Goal: Transaction & Acquisition: Register for event/course

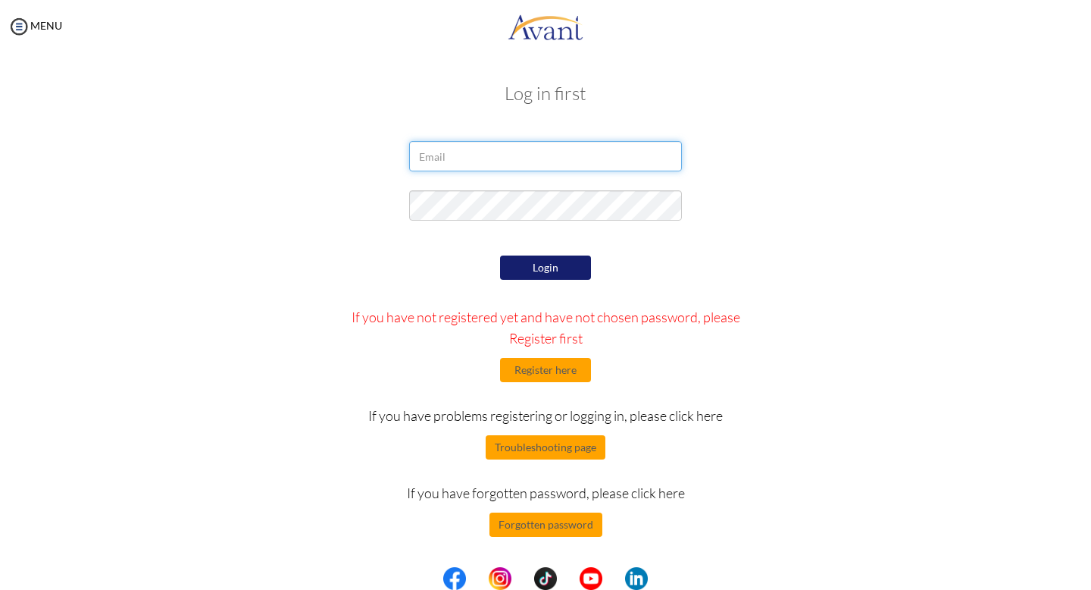
click at [479, 166] on input "email" at bounding box center [545, 156] width 273 height 30
click at [558, 375] on button "Register here" at bounding box center [545, 370] width 91 height 24
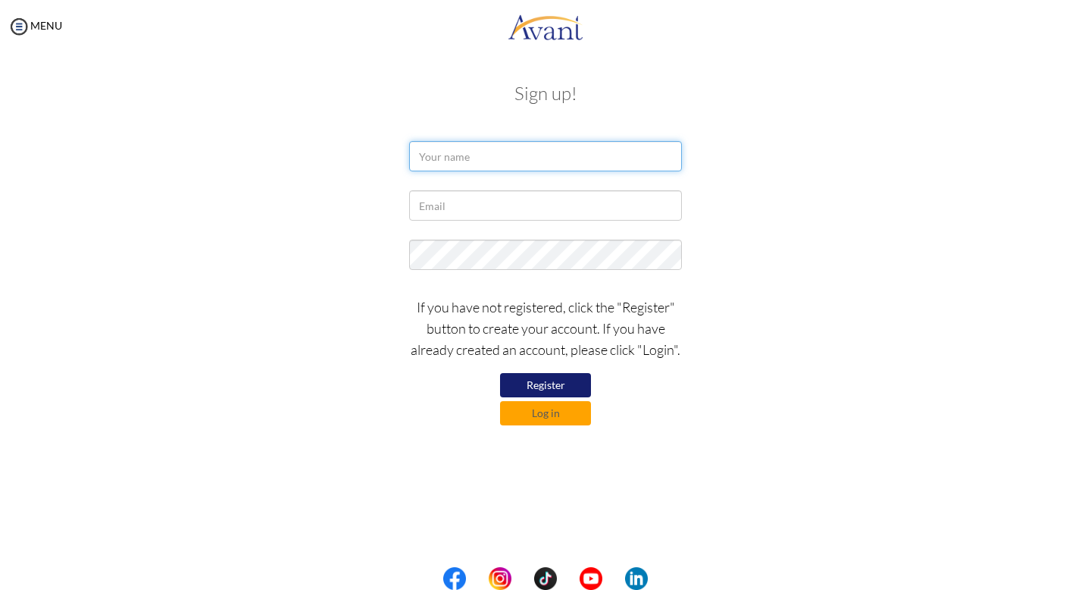
click at [449, 153] on input "text" at bounding box center [545, 156] width 273 height 30
type input "[PERSON_NAME]"
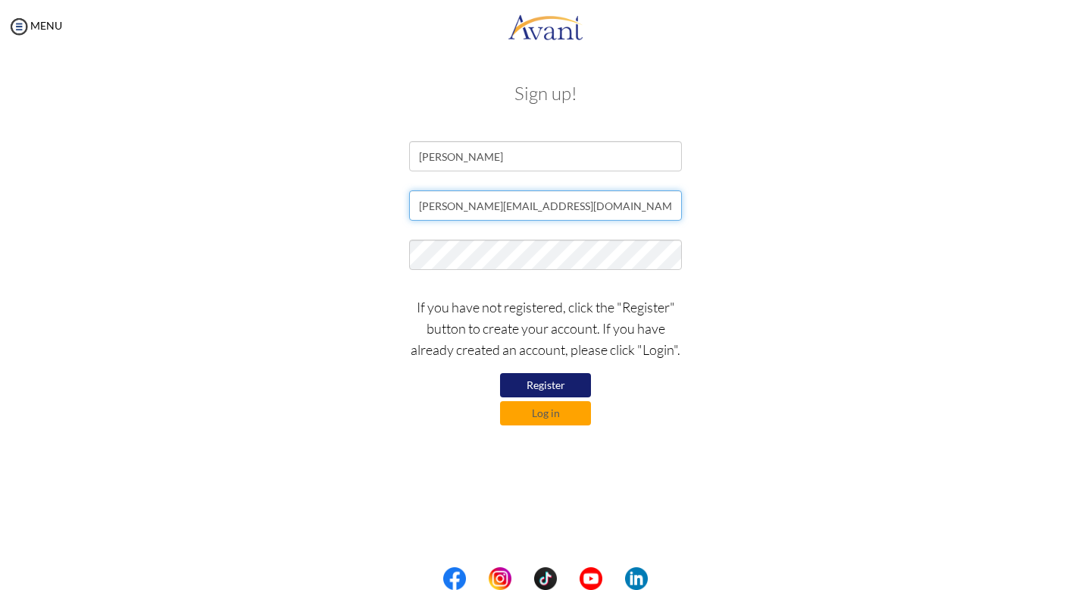
type input "[PERSON_NAME][EMAIL_ADDRESS][DOMAIN_NAME]"
click at [555, 383] on button "Register" at bounding box center [545, 385] width 91 height 24
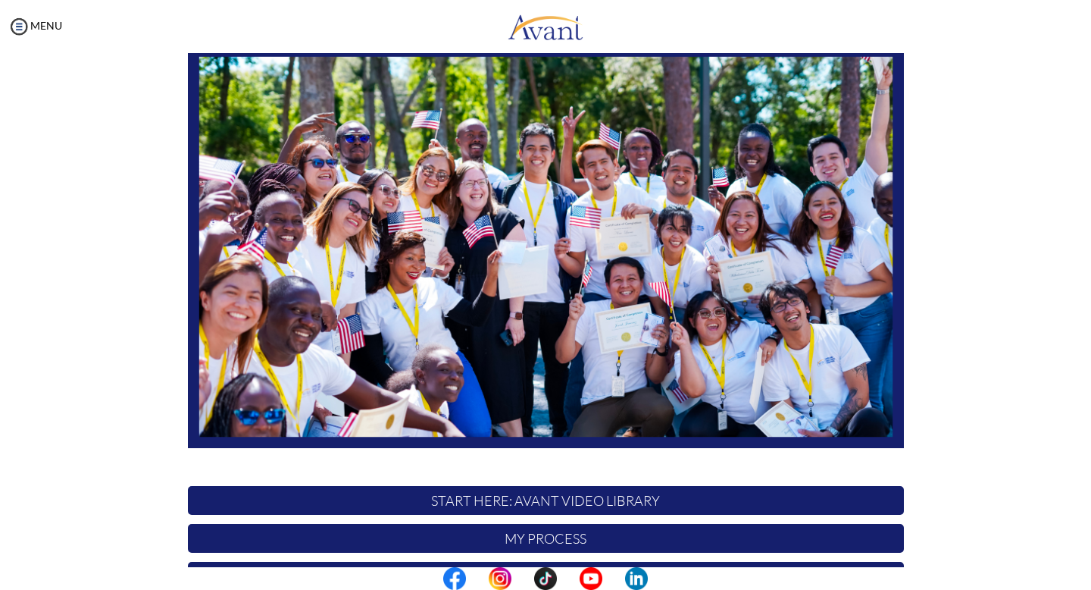
scroll to position [252, 0]
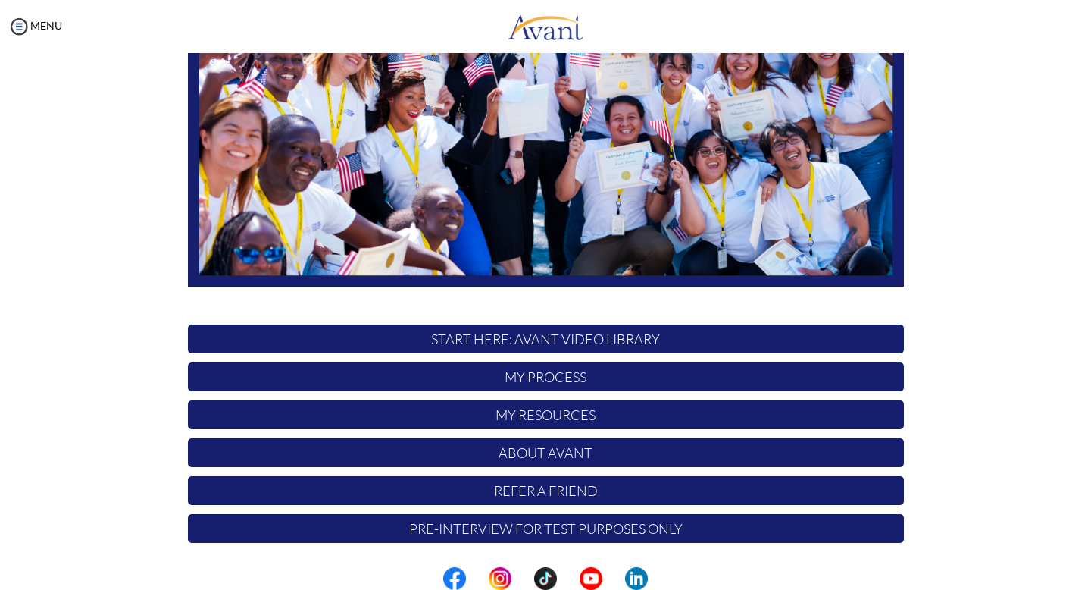
click at [524, 339] on p "START HERE: Avant Video Library" at bounding box center [546, 338] width 716 height 29
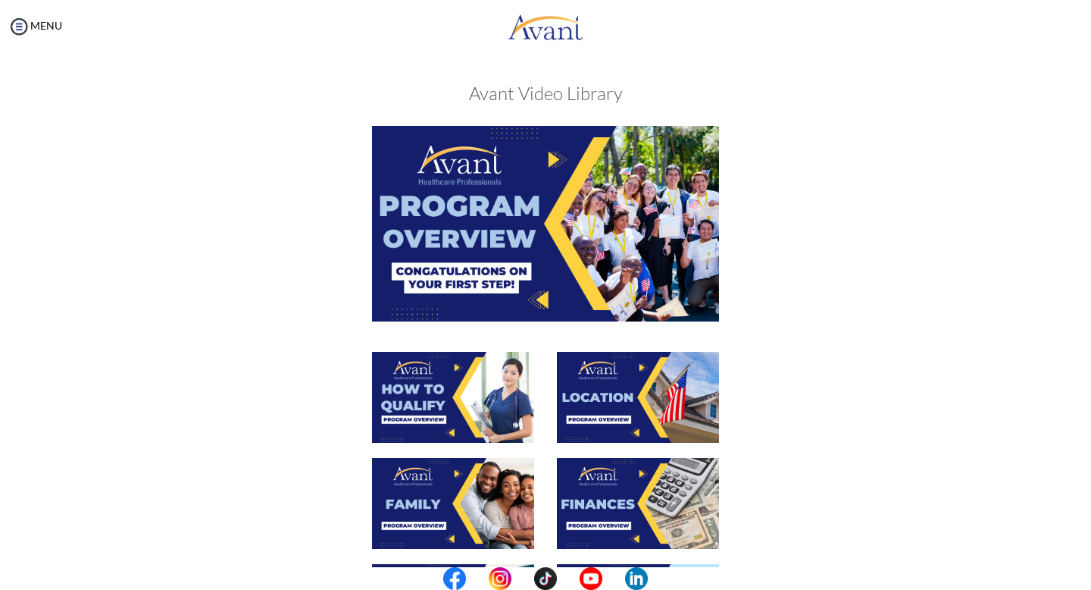
scroll to position [86, 0]
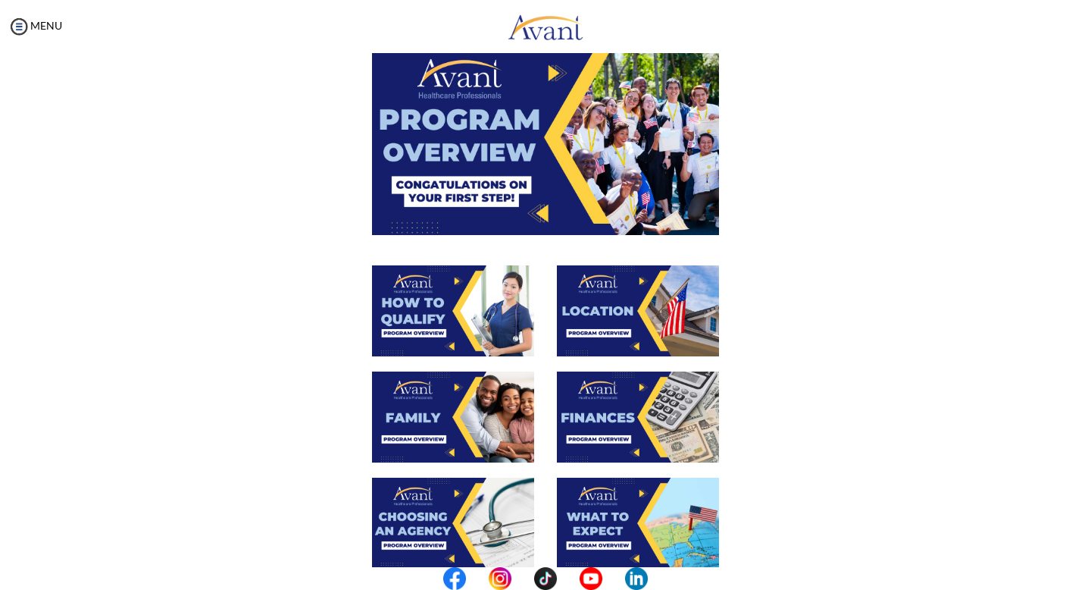
click at [458, 330] on img at bounding box center [453, 310] width 162 height 91
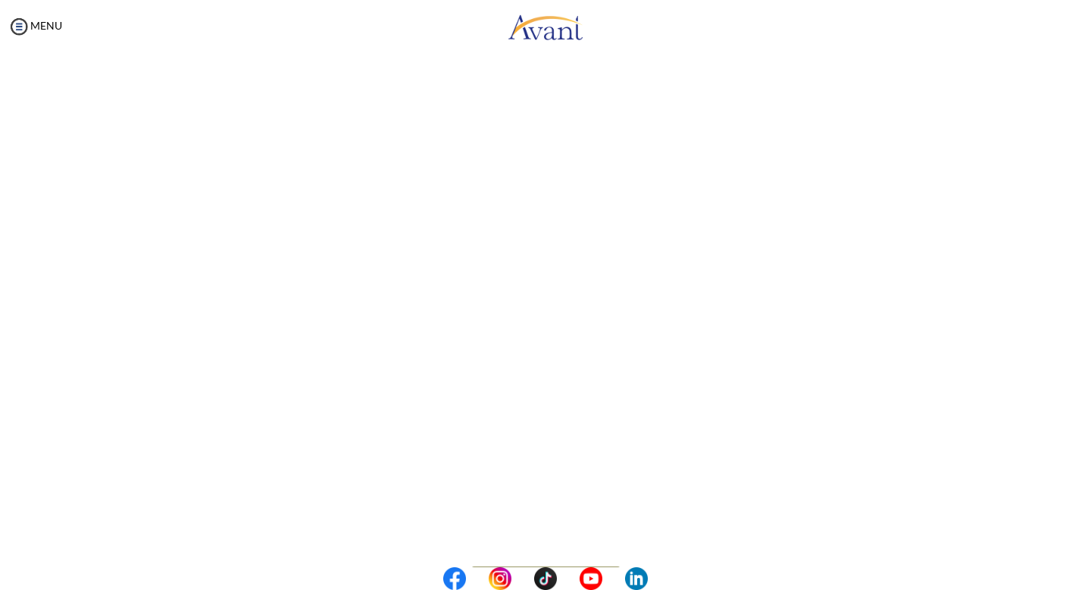
scroll to position [155, 0]
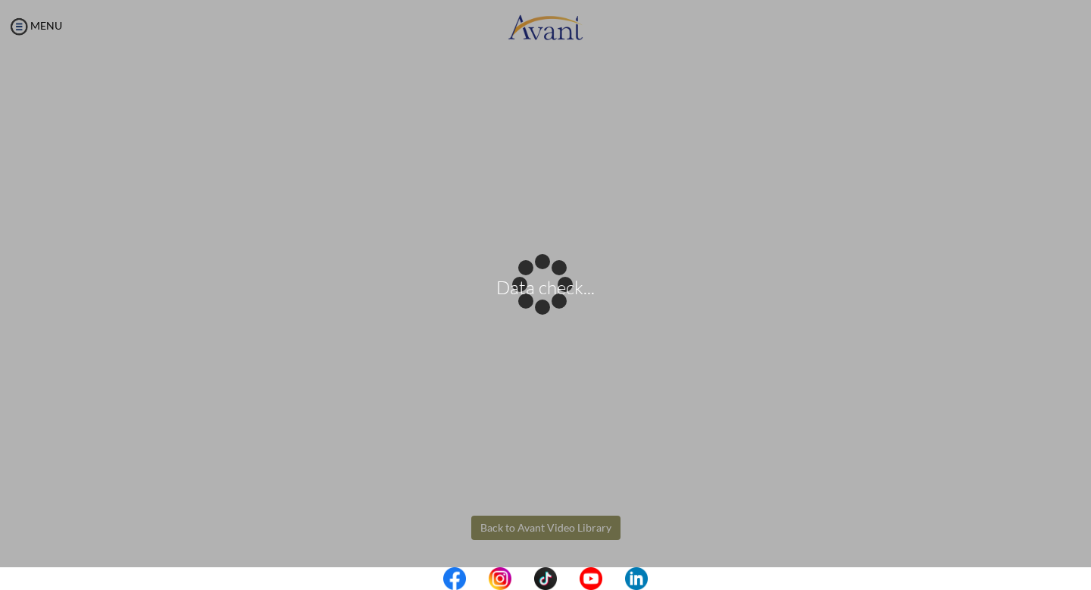
click at [555, 530] on body "Data check... Maintenance break. Please come back in 2 hours. MENU My Status Wh…" at bounding box center [545, 295] width 1091 height 590
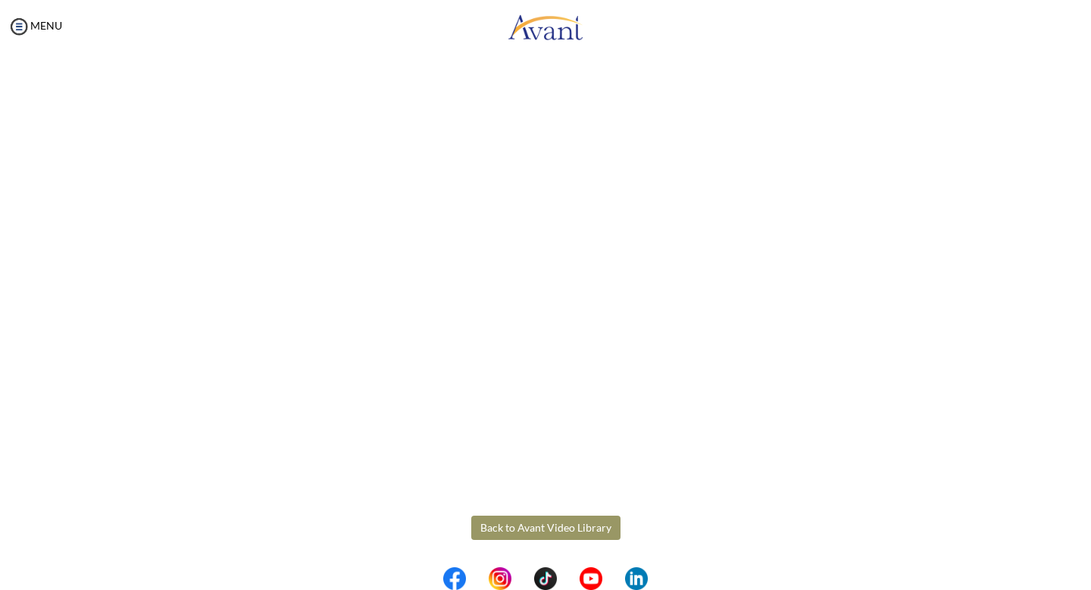
click at [546, 538] on button "Back to Avant Video Library" at bounding box center [545, 527] width 149 height 24
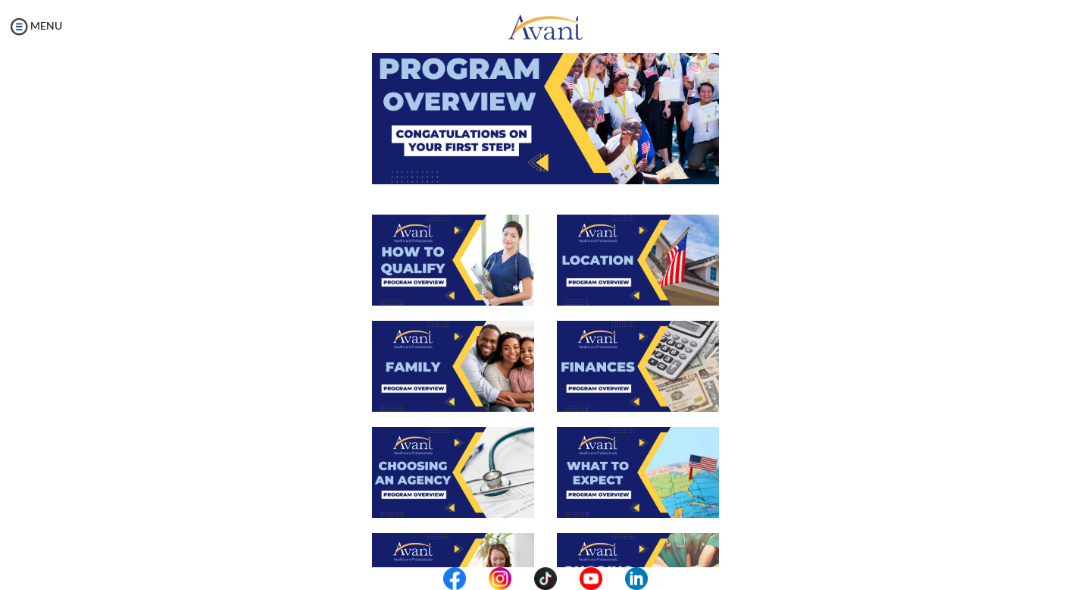
scroll to position [138, 0]
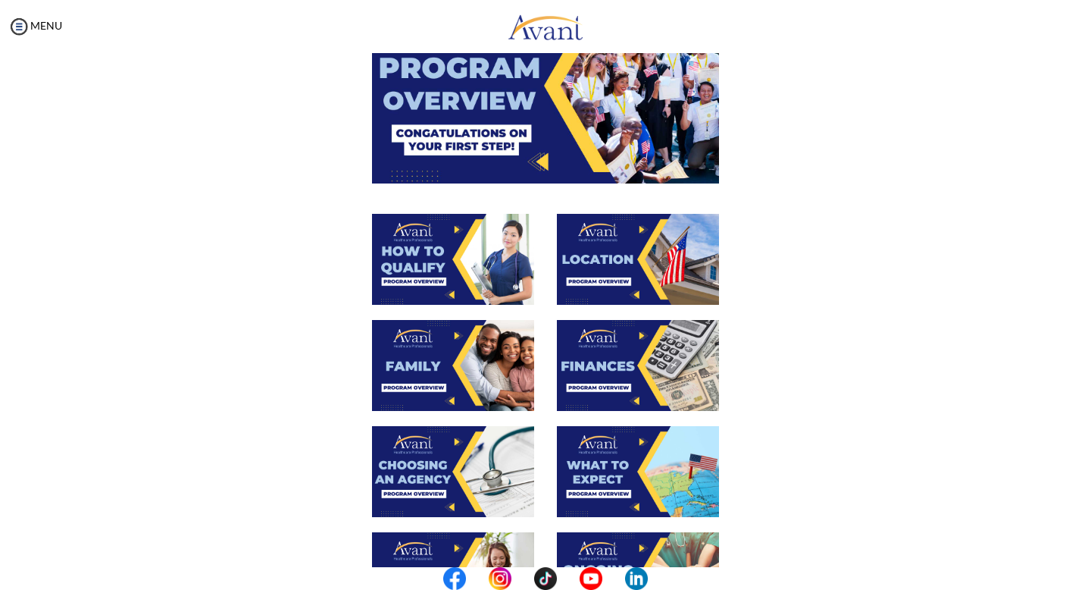
click at [592, 246] on img at bounding box center [638, 259] width 162 height 91
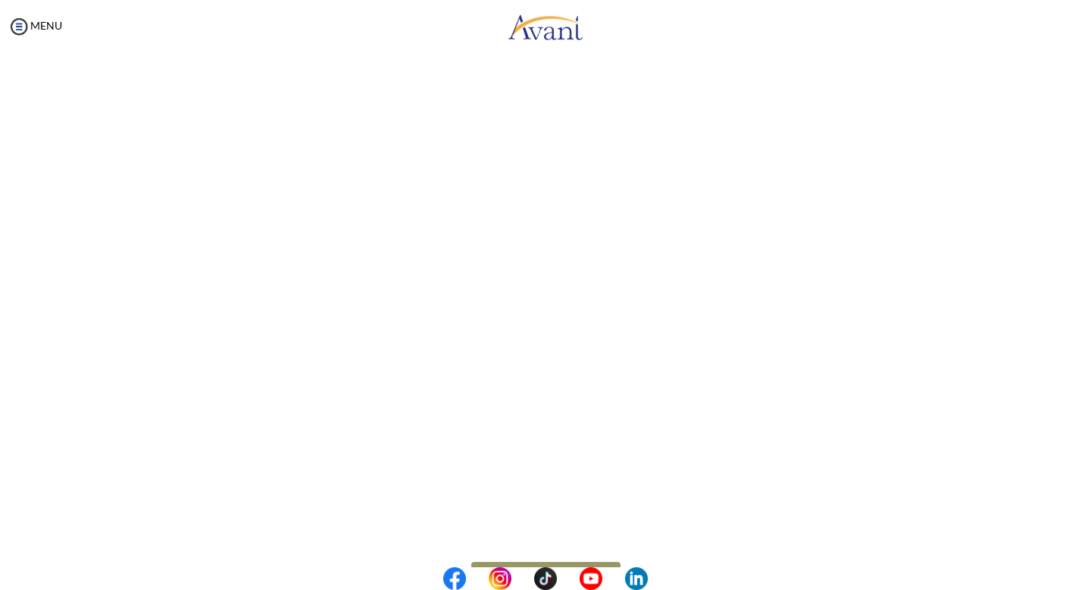
scroll to position [155, 0]
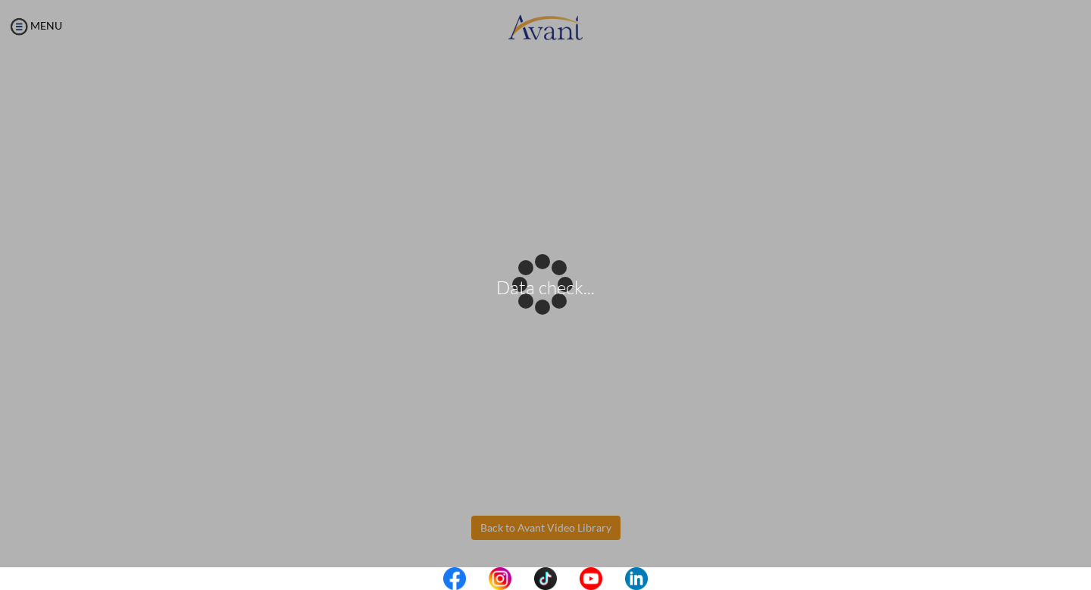
click at [584, 524] on body "Data check... Maintenance break. Please come back in 2 hours. MENU My Status Wh…" at bounding box center [545, 295] width 1091 height 590
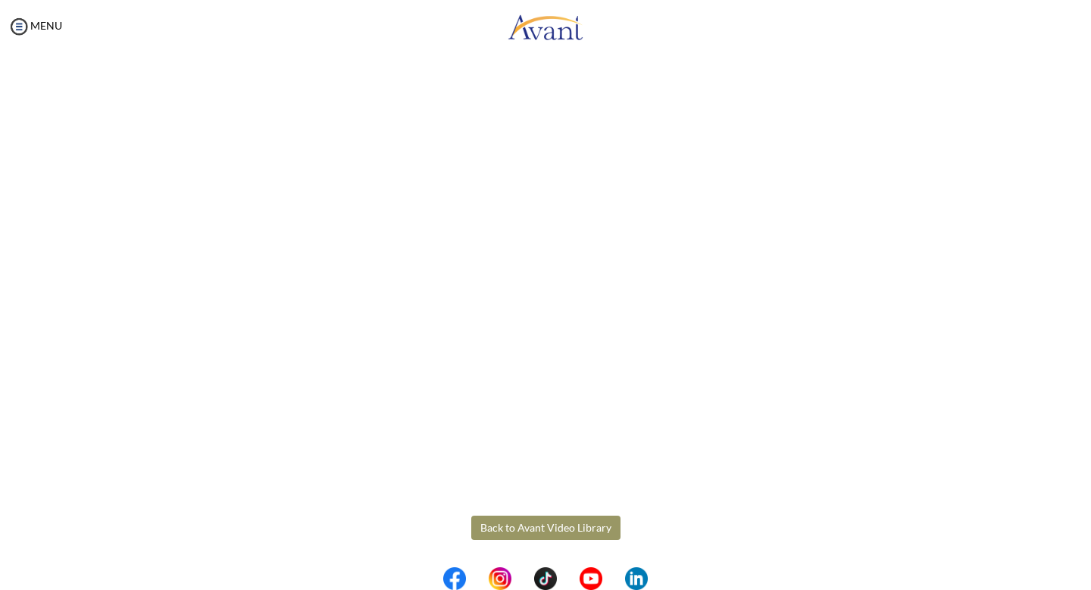
click at [509, 518] on button "Back to Avant Video Library" at bounding box center [545, 527] width 149 height 24
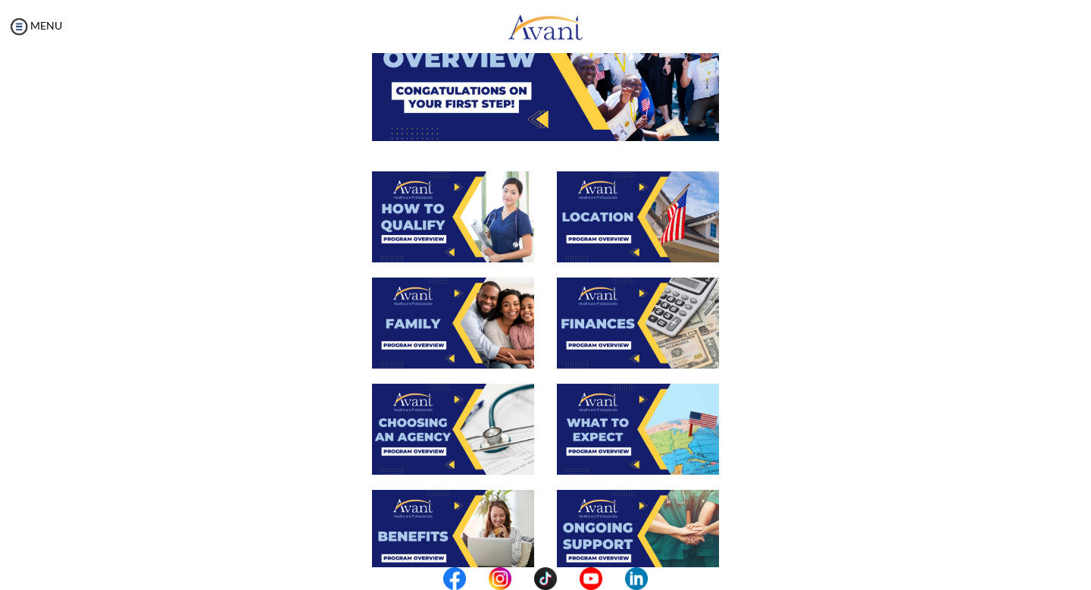
scroll to position [189, 0]
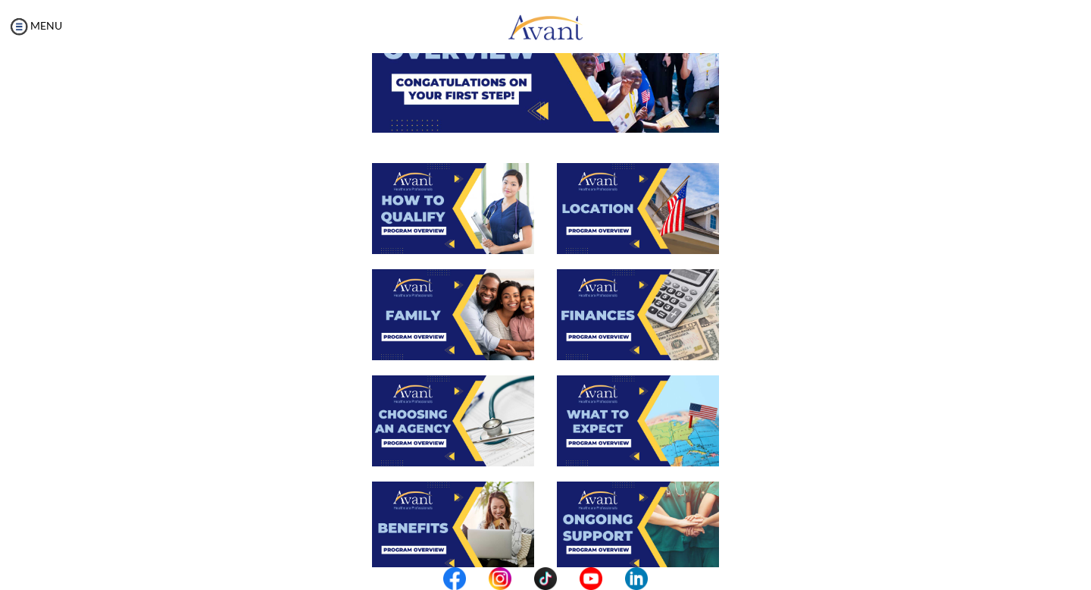
click at [430, 284] on img at bounding box center [453, 314] width 162 height 91
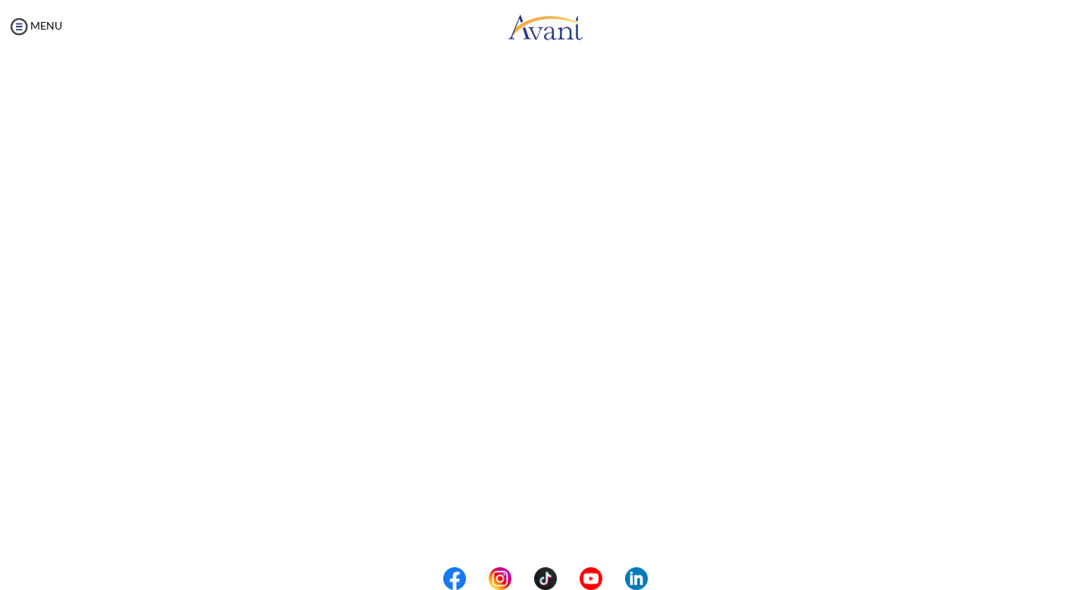
scroll to position [195, 0]
